Goal: Information Seeking & Learning: Compare options

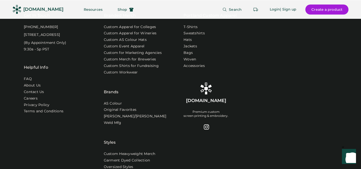
scroll to position [1611, 0]
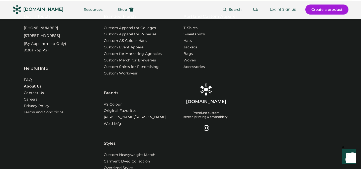
click at [32, 89] on link "About Us" at bounding box center [33, 86] width 18 height 5
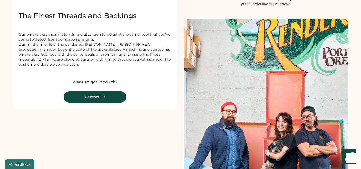
scroll to position [136, 0]
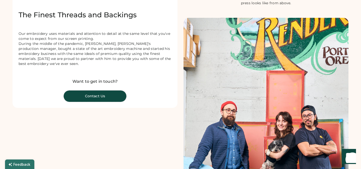
click at [97, 101] on button "Contact Us" at bounding box center [95, 95] width 63 height 11
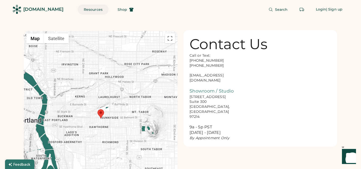
click at [78, 9] on button "Resources" at bounding box center [93, 10] width 31 height 10
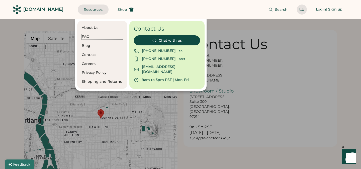
click at [84, 36] on div "FAQ" at bounding box center [102, 36] width 41 height 5
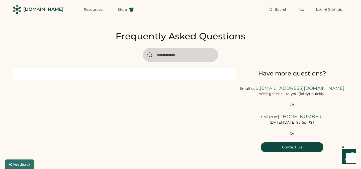
click at [159, 72] on div at bounding box center [124, 74] width 223 height 12
click at [178, 57] on input "input" at bounding box center [180, 55] width 75 height 14
click at [87, 8] on button "Resources" at bounding box center [93, 10] width 31 height 10
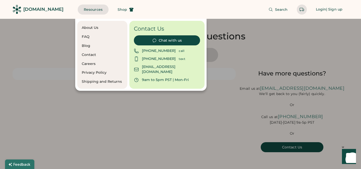
click at [46, 11] on div "[DOMAIN_NAME]" at bounding box center [43, 9] width 40 height 6
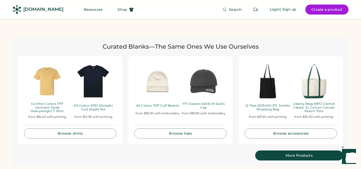
scroll to position [1000, 0]
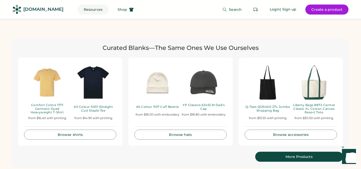
click at [83, 10] on button "Resources" at bounding box center [93, 10] width 31 height 10
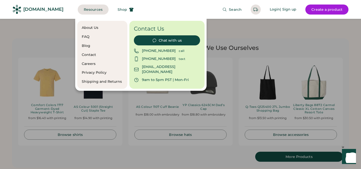
click at [283, 152] on div at bounding box center [180, 84] width 361 height 169
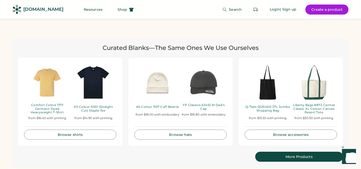
click at [289, 155] on div "More Products" at bounding box center [299, 157] width 76 height 4
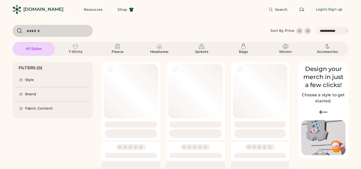
select select "*****"
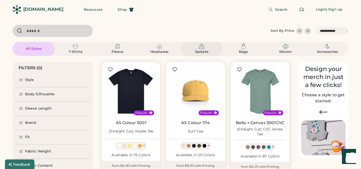
click at [202, 47] on img at bounding box center [201, 46] width 6 height 6
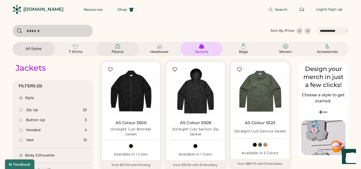
click at [119, 45] on img at bounding box center [117, 46] width 6 height 6
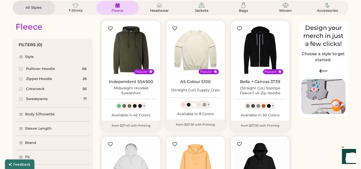
scroll to position [45, 0]
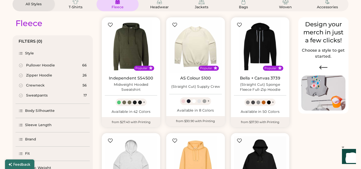
click at [40, 74] on div "Zipper Hoodie" at bounding box center [39, 75] width 26 height 5
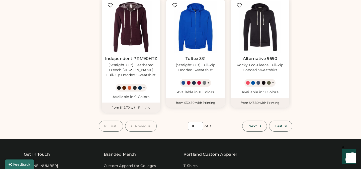
scroll to position [422, 0]
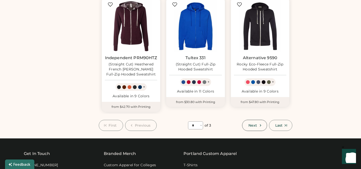
click at [256, 127] on span "Next" at bounding box center [252, 125] width 9 height 4
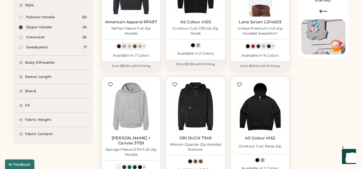
scroll to position [101, 0]
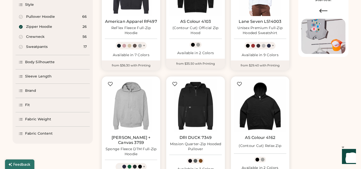
click at [32, 117] on div "Fabric Weight" at bounding box center [38, 119] width 26 height 5
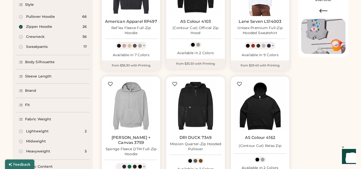
click at [31, 131] on div "Lightweight" at bounding box center [37, 131] width 23 height 5
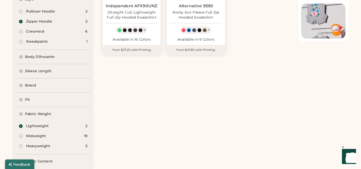
scroll to position [117, 0]
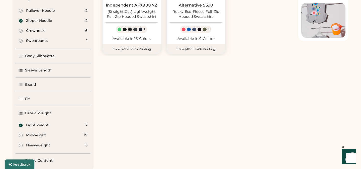
click at [21, 133] on icon at bounding box center [21, 135] width 5 height 5
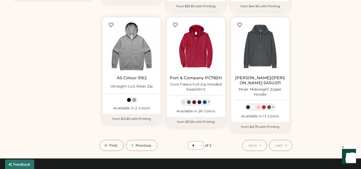
scroll to position [288, 0]
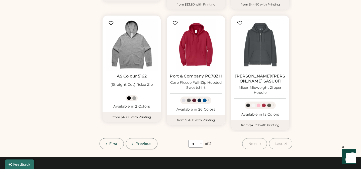
click at [141, 142] on span "Previous" at bounding box center [144, 144] width 16 height 4
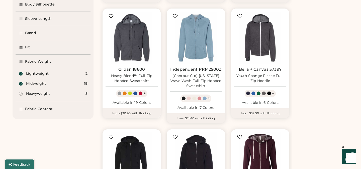
scroll to position [167, 0]
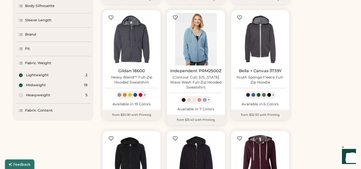
click at [193, 32] on img at bounding box center [196, 39] width 52 height 52
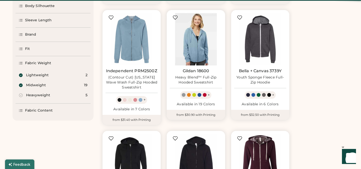
select select "*"
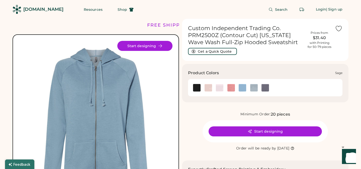
click at [253, 89] on img at bounding box center [254, 88] width 8 height 8
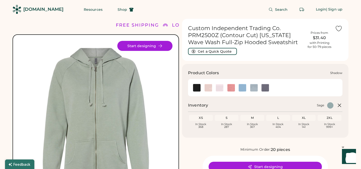
click at [264, 88] on img at bounding box center [265, 88] width 8 height 8
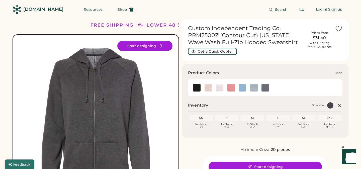
click at [220, 88] on img at bounding box center [220, 88] width 8 height 8
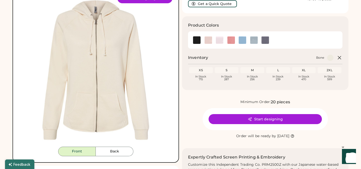
scroll to position [41, 0]
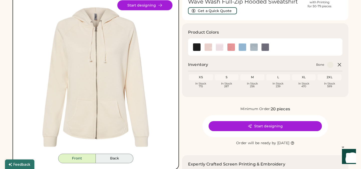
click at [114, 156] on button "Back" at bounding box center [115, 159] width 38 height 10
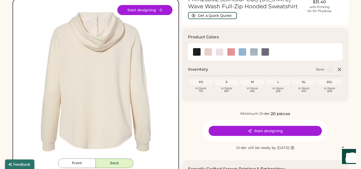
scroll to position [36, 0]
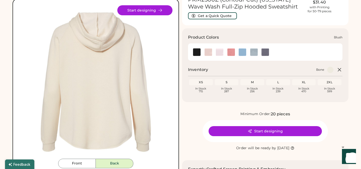
click at [209, 51] on img at bounding box center [208, 52] width 8 height 8
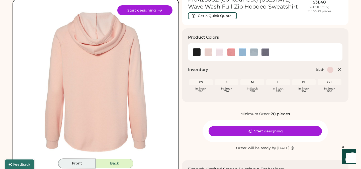
click at [75, 161] on button "Front" at bounding box center [77, 164] width 38 height 10
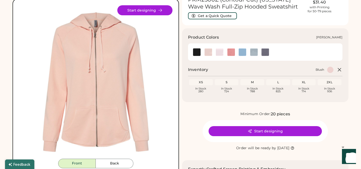
click at [232, 53] on img at bounding box center [231, 52] width 8 height 8
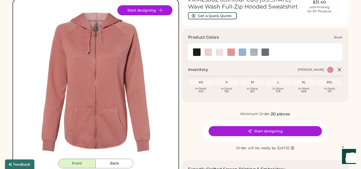
click at [208, 51] on img at bounding box center [208, 52] width 8 height 8
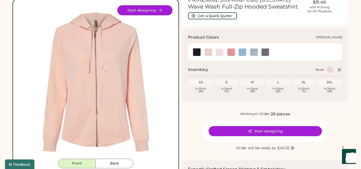
click at [233, 54] on img at bounding box center [231, 52] width 8 height 8
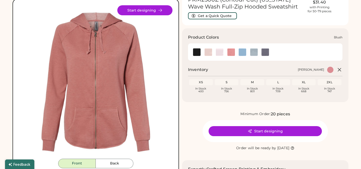
click at [209, 52] on img at bounding box center [208, 52] width 8 height 8
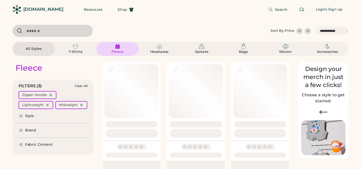
select select "*****"
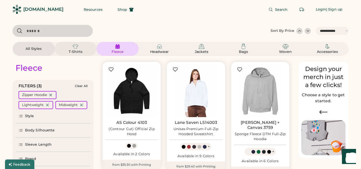
click at [75, 46] on img at bounding box center [75, 46] width 6 height 6
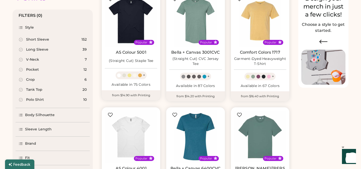
scroll to position [70, 0]
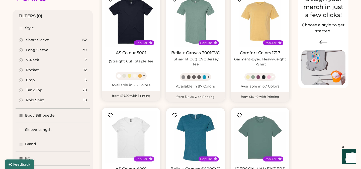
click at [44, 48] on div "Long Sleeve" at bounding box center [37, 50] width 22 height 5
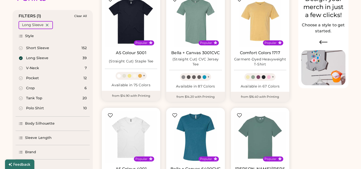
select select "*"
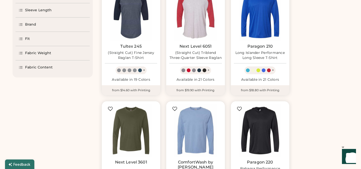
scroll to position [103, 0]
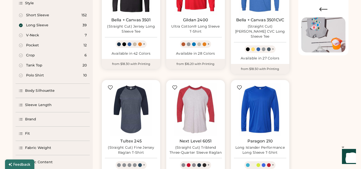
click at [40, 88] on div "Body Silhouette" at bounding box center [40, 90] width 30 height 5
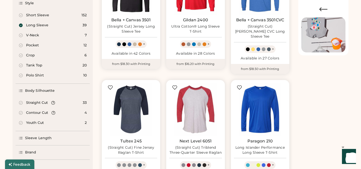
click at [30, 112] on div "Contour Cut" at bounding box center [37, 112] width 22 height 5
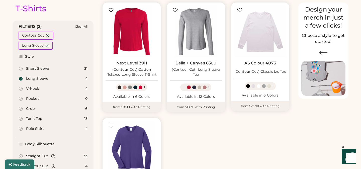
scroll to position [58, 0]
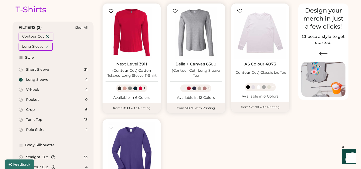
click at [200, 40] on img at bounding box center [196, 33] width 52 height 52
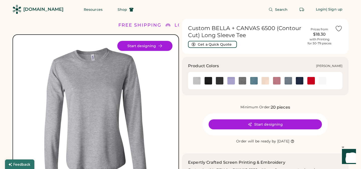
click at [286, 81] on img at bounding box center [288, 81] width 8 height 8
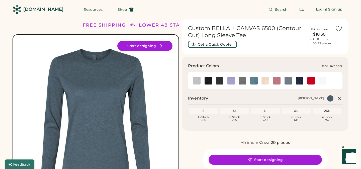
click at [230, 81] on img at bounding box center [231, 81] width 8 height 8
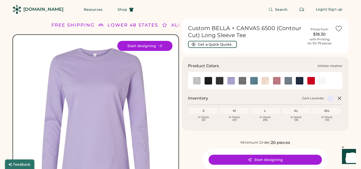
click at [195, 81] on img at bounding box center [197, 81] width 8 height 8
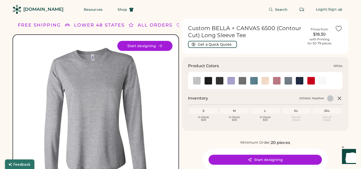
click at [323, 80] on img at bounding box center [322, 81] width 8 height 8
